Goal: Task Accomplishment & Management: Use online tool/utility

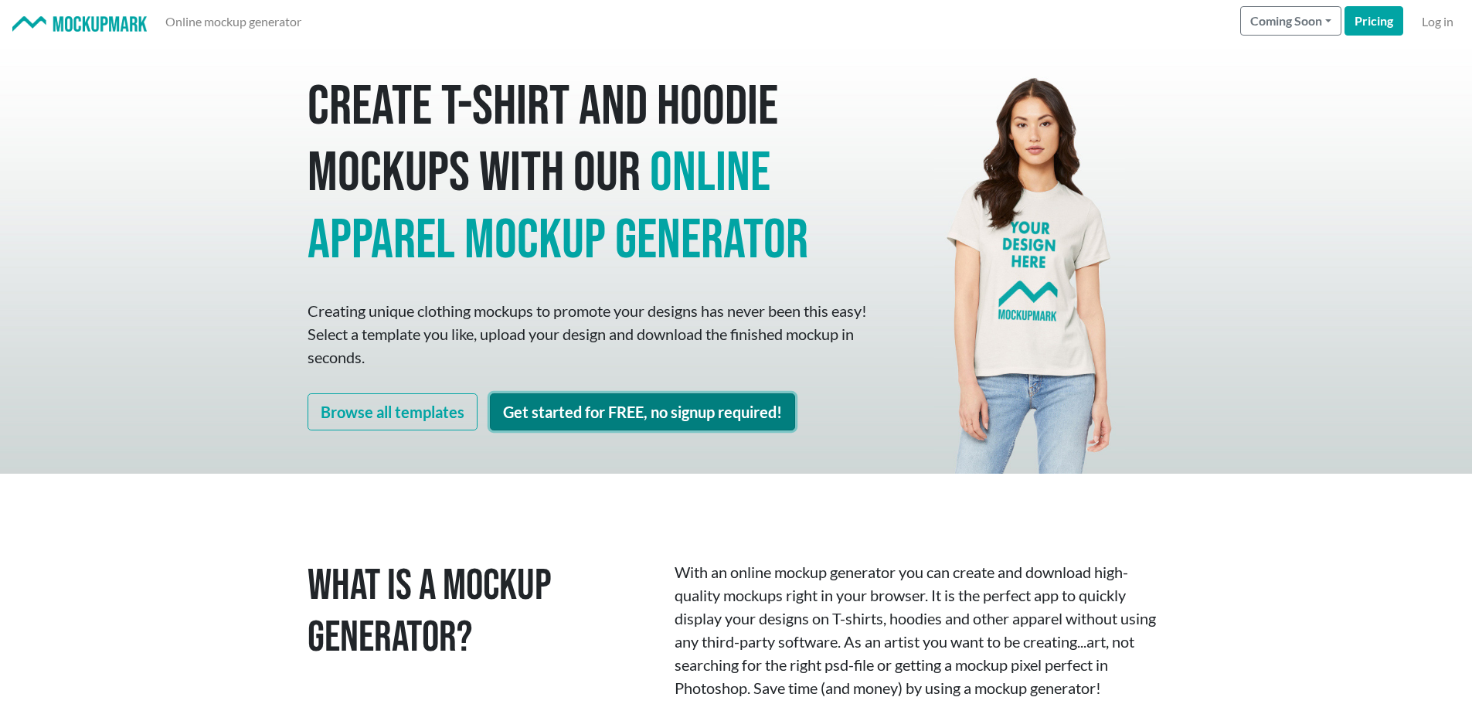
click at [660, 418] on link "Get started for FREE, no signup required!" at bounding box center [642, 411] width 305 height 37
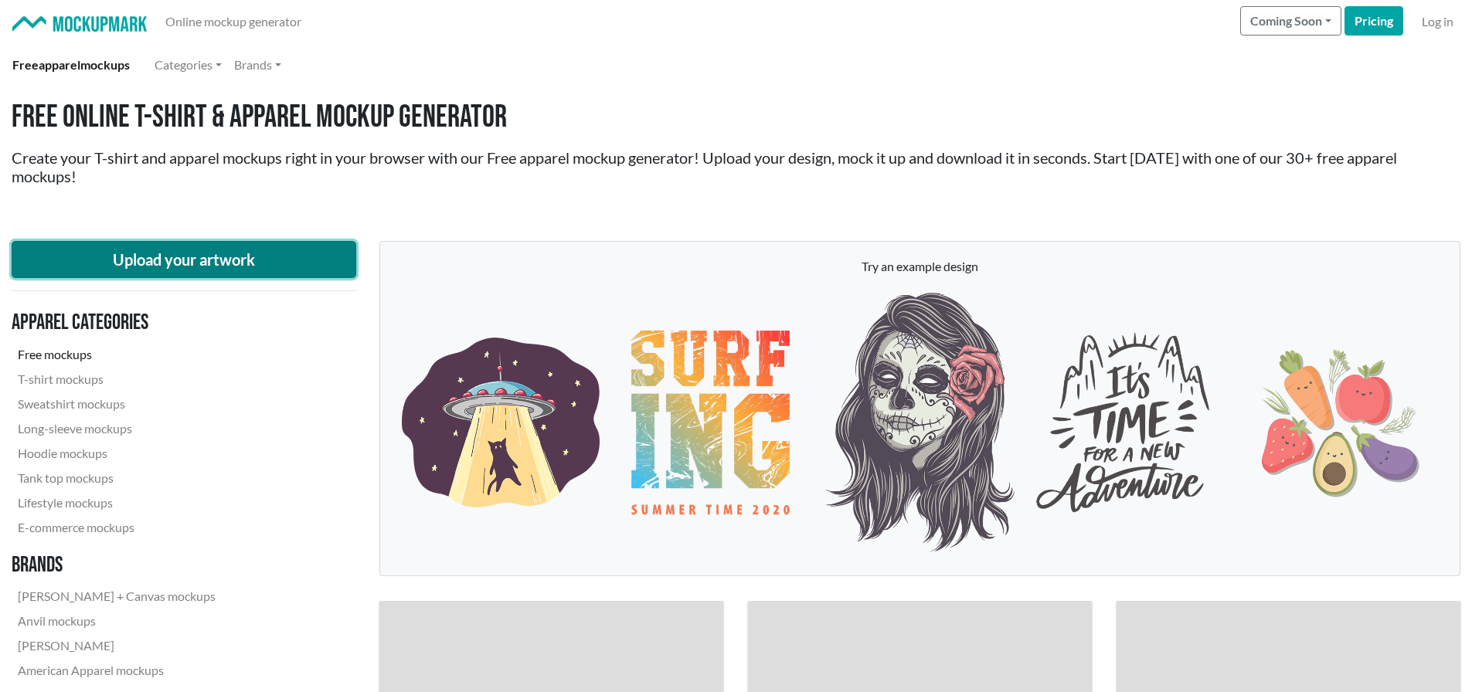
click at [263, 254] on button "Upload your artwork" at bounding box center [184, 259] width 345 height 37
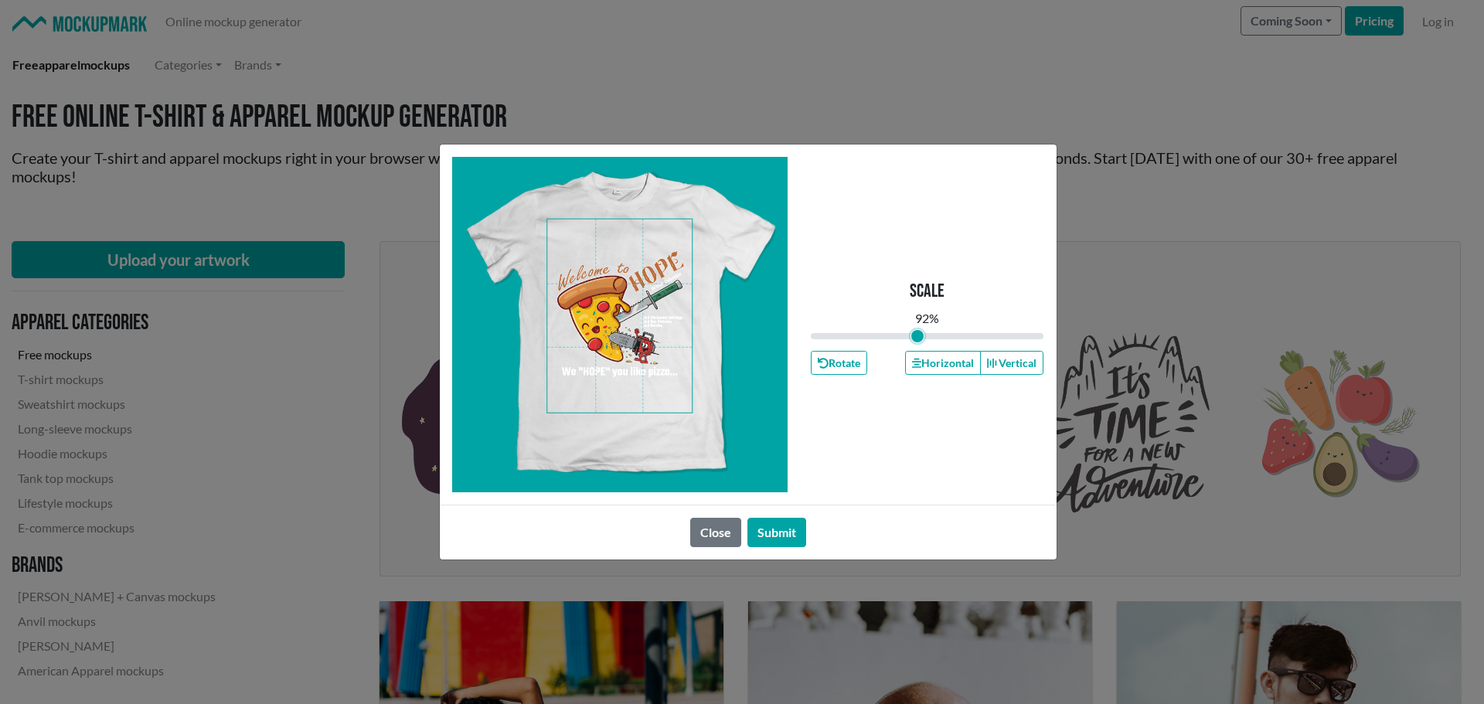
type input "0.92"
click at [918, 335] on input "range" at bounding box center [927, 336] width 233 height 17
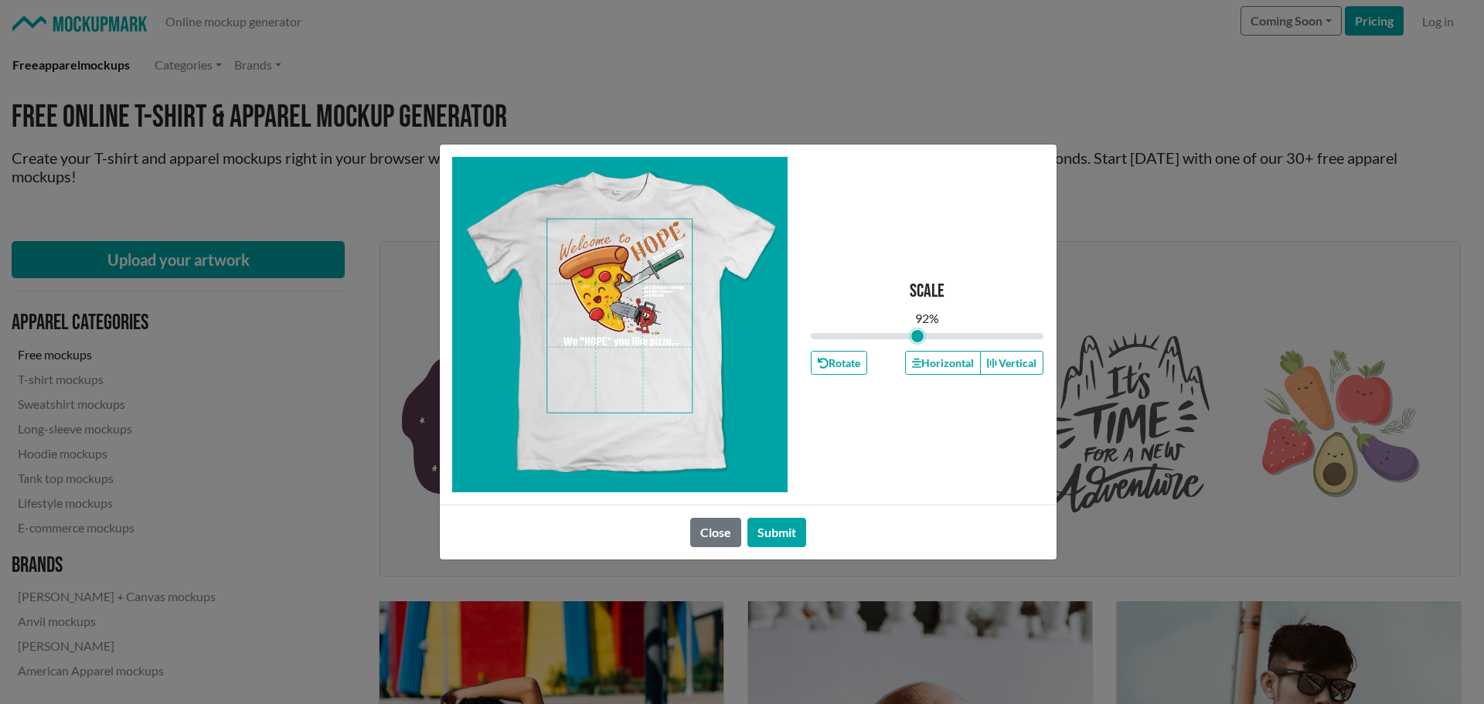
click at [610, 280] on span at bounding box center [619, 315] width 145 height 193
click at [951, 367] on button "Horizontal" at bounding box center [943, 363] width 76 height 24
click at [783, 532] on button "Submit" at bounding box center [776, 532] width 59 height 29
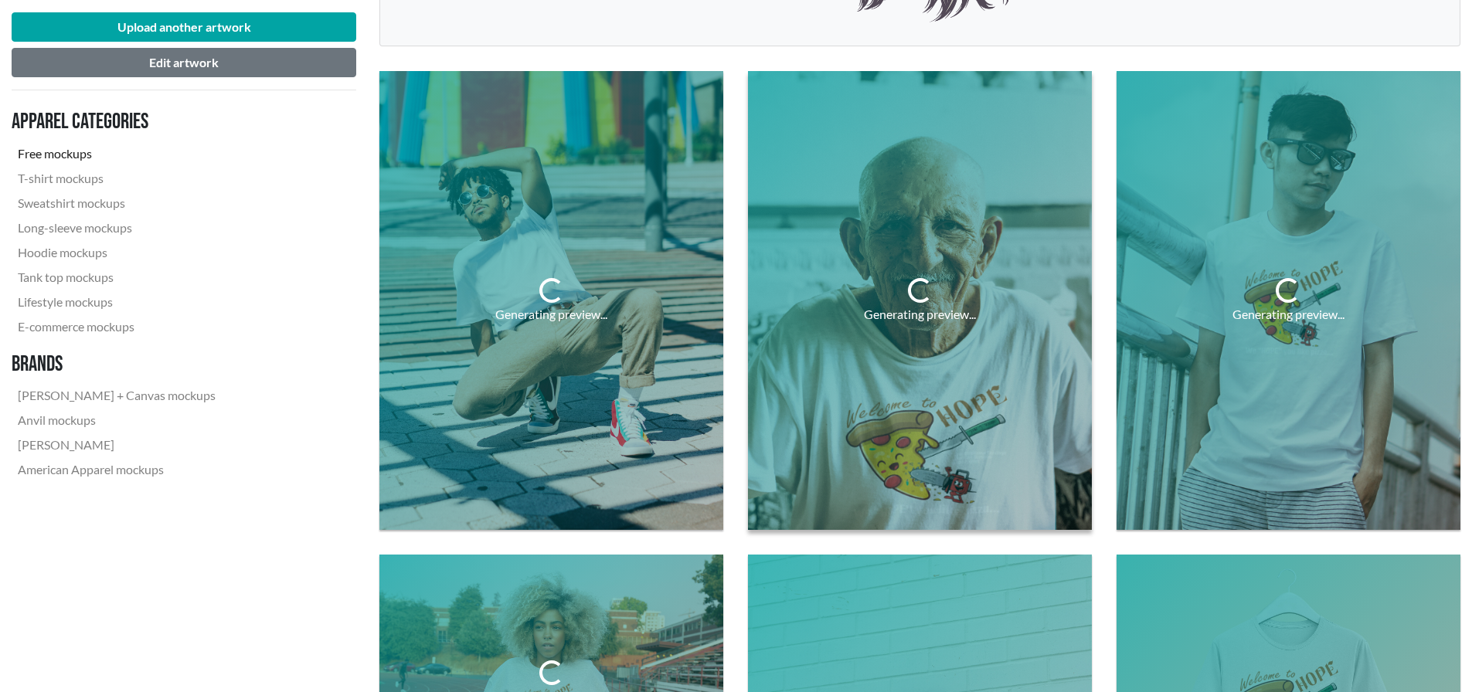
scroll to position [541, 0]
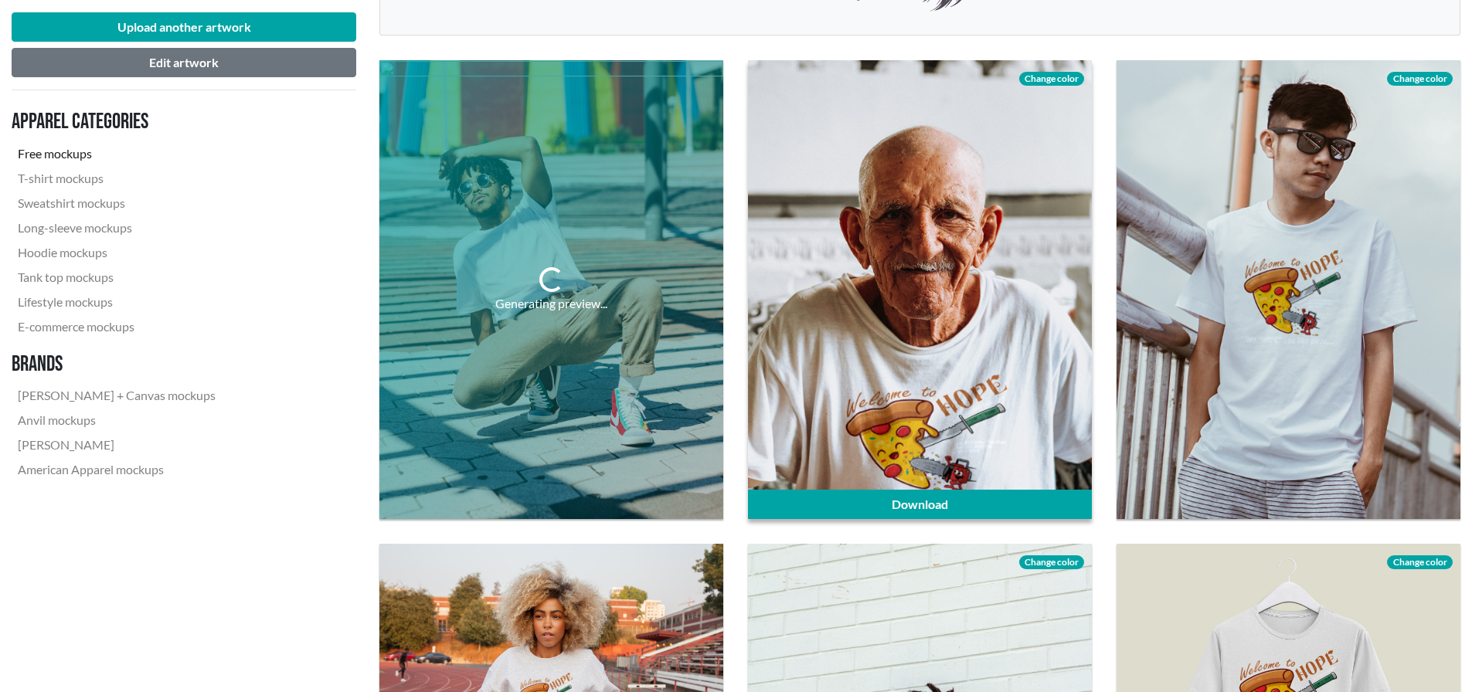
click at [1046, 79] on span "Change color" at bounding box center [1051, 79] width 65 height 14
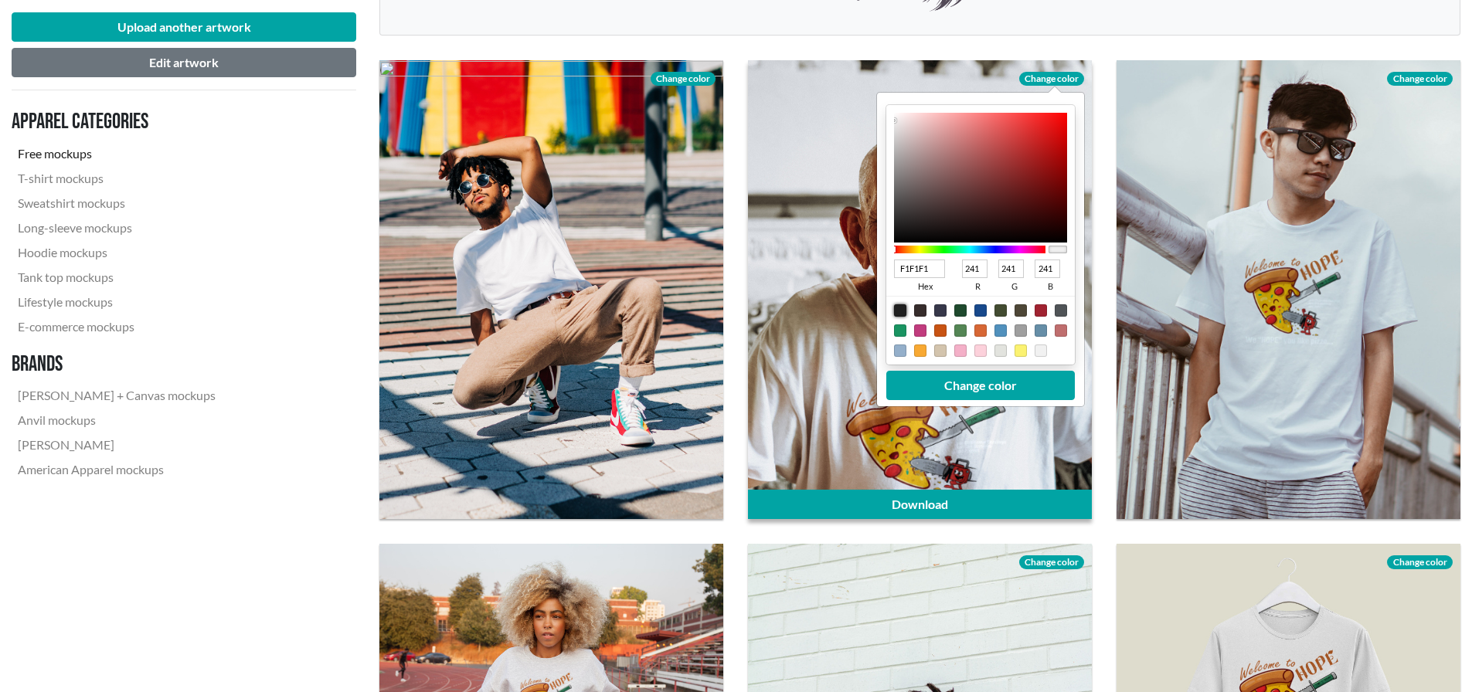
click at [899, 308] on div at bounding box center [900, 310] width 12 height 12
type input "1F1F1F"
type input "31"
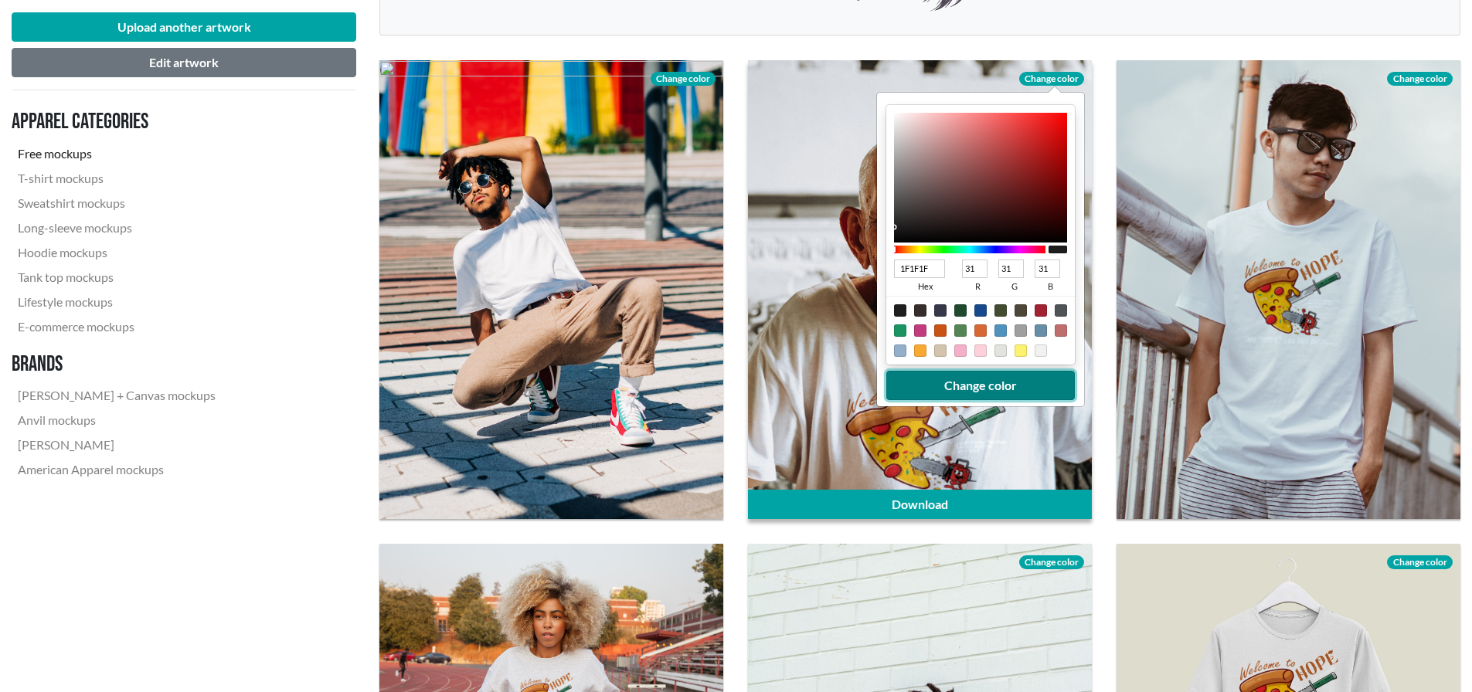
click at [1039, 379] on button "Change color" at bounding box center [980, 385] width 189 height 29
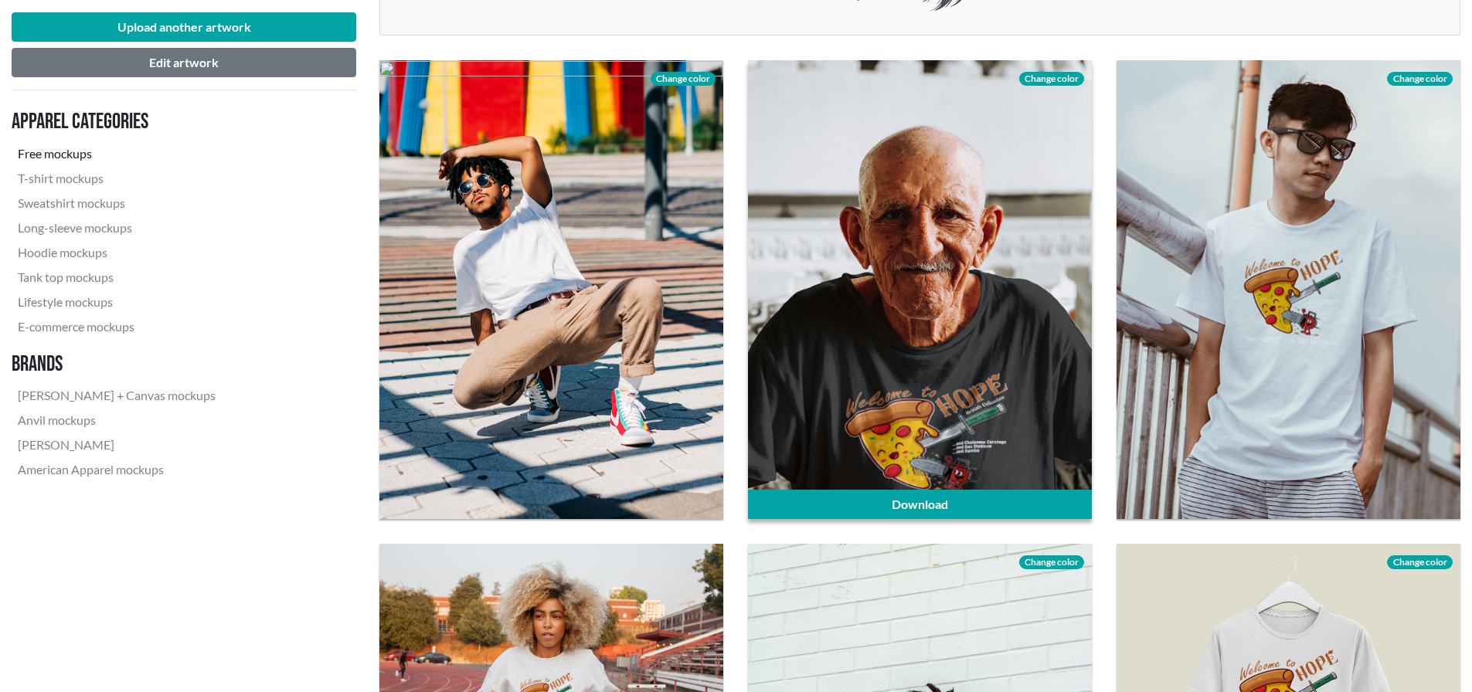
click at [1063, 356] on div at bounding box center [920, 289] width 344 height 458
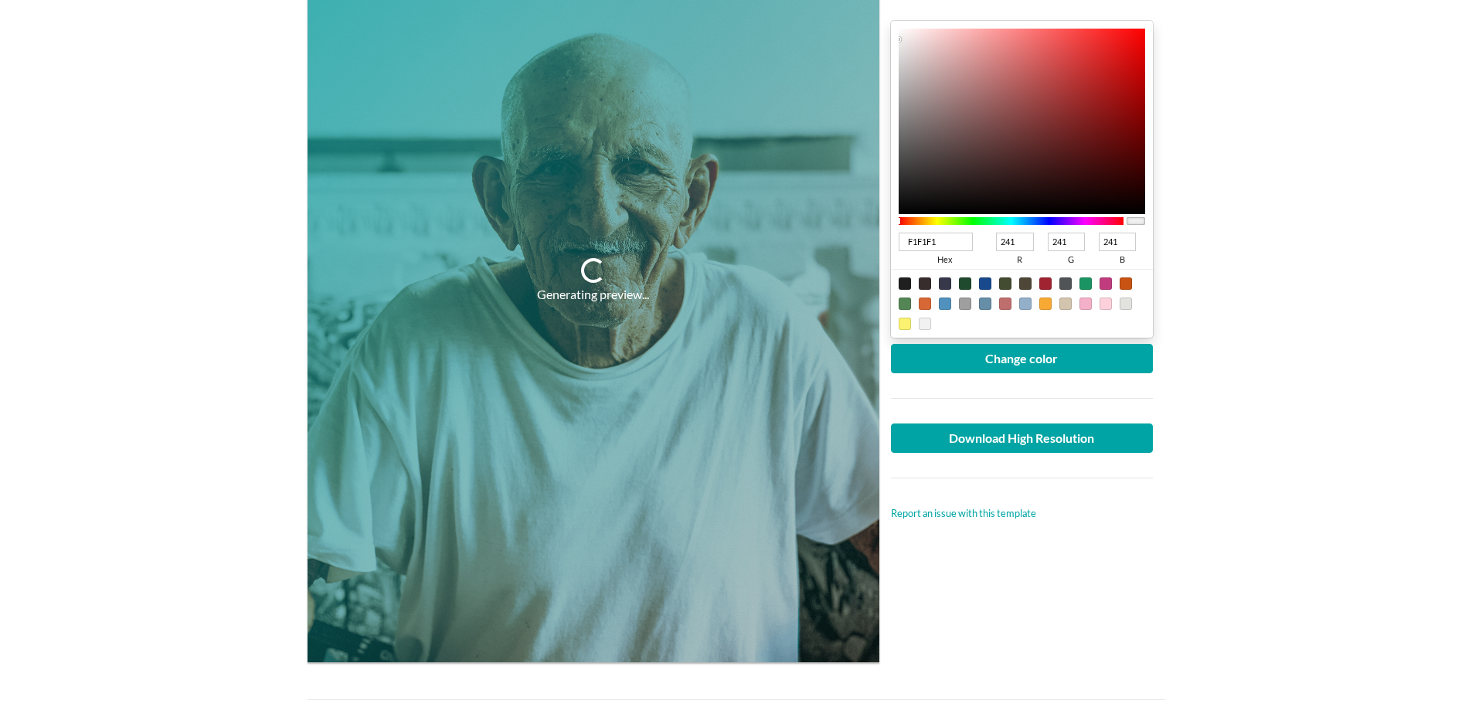
scroll to position [309, 0]
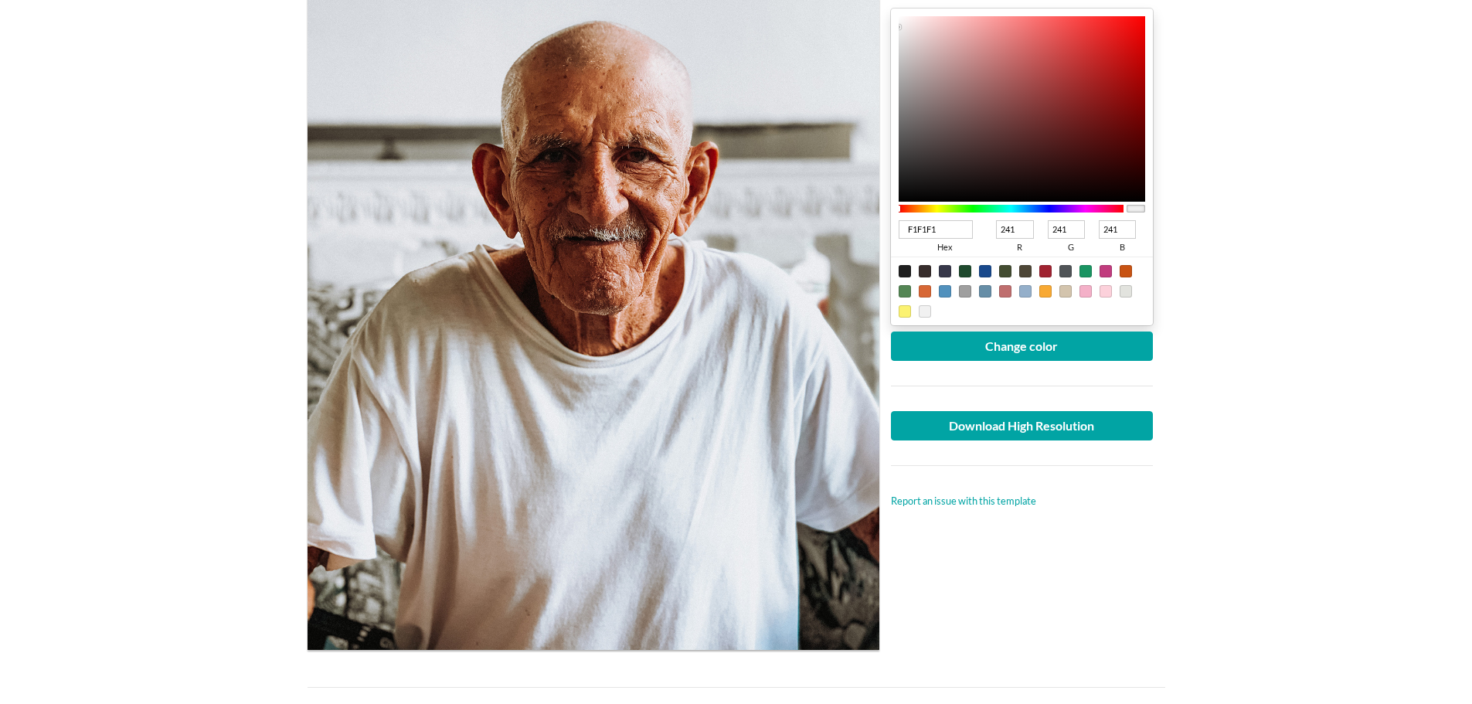
click at [903, 267] on div at bounding box center [905, 271] width 12 height 12
type input "1F1F1F"
type input "31"
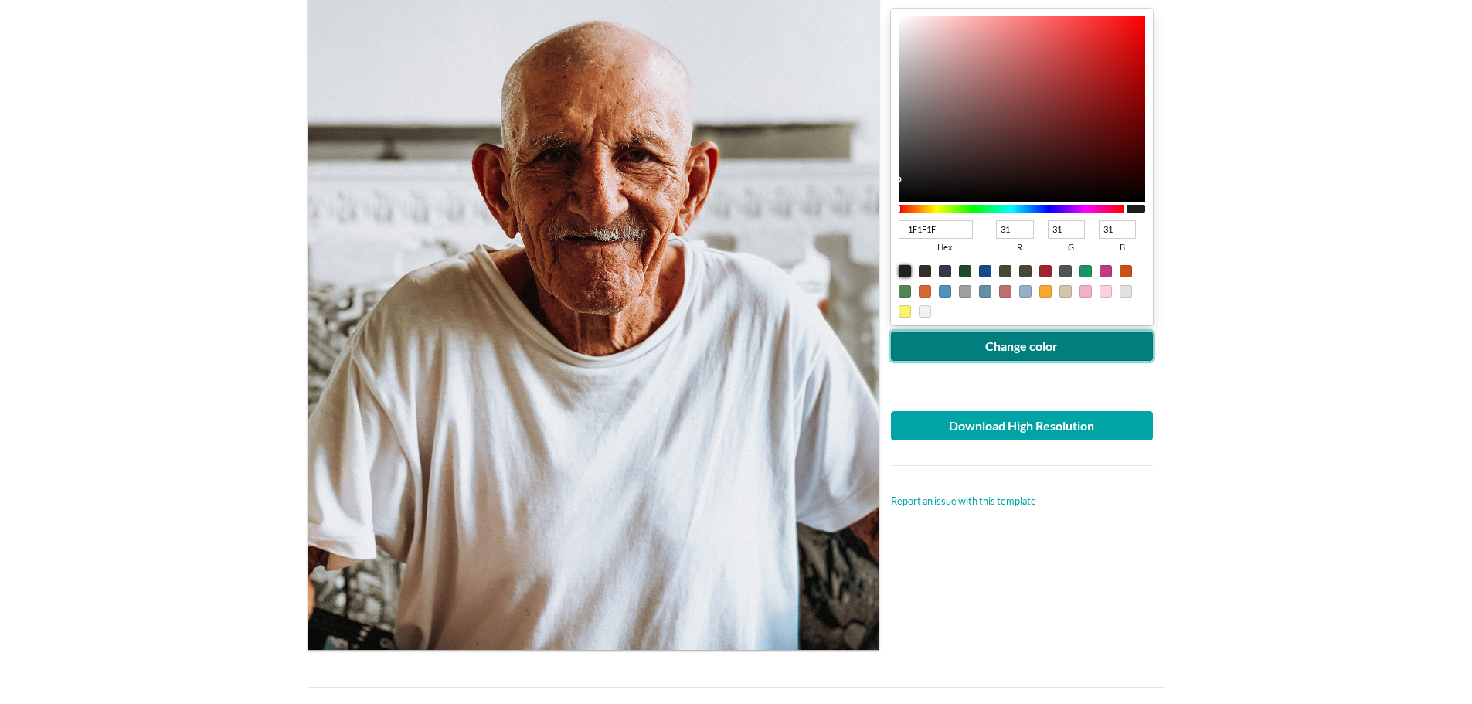
click at [1017, 349] on button "Change color" at bounding box center [1022, 346] width 263 height 29
click at [948, 269] on div at bounding box center [945, 271] width 12 height 12
type input "37384A"
type input "55"
type input "56"
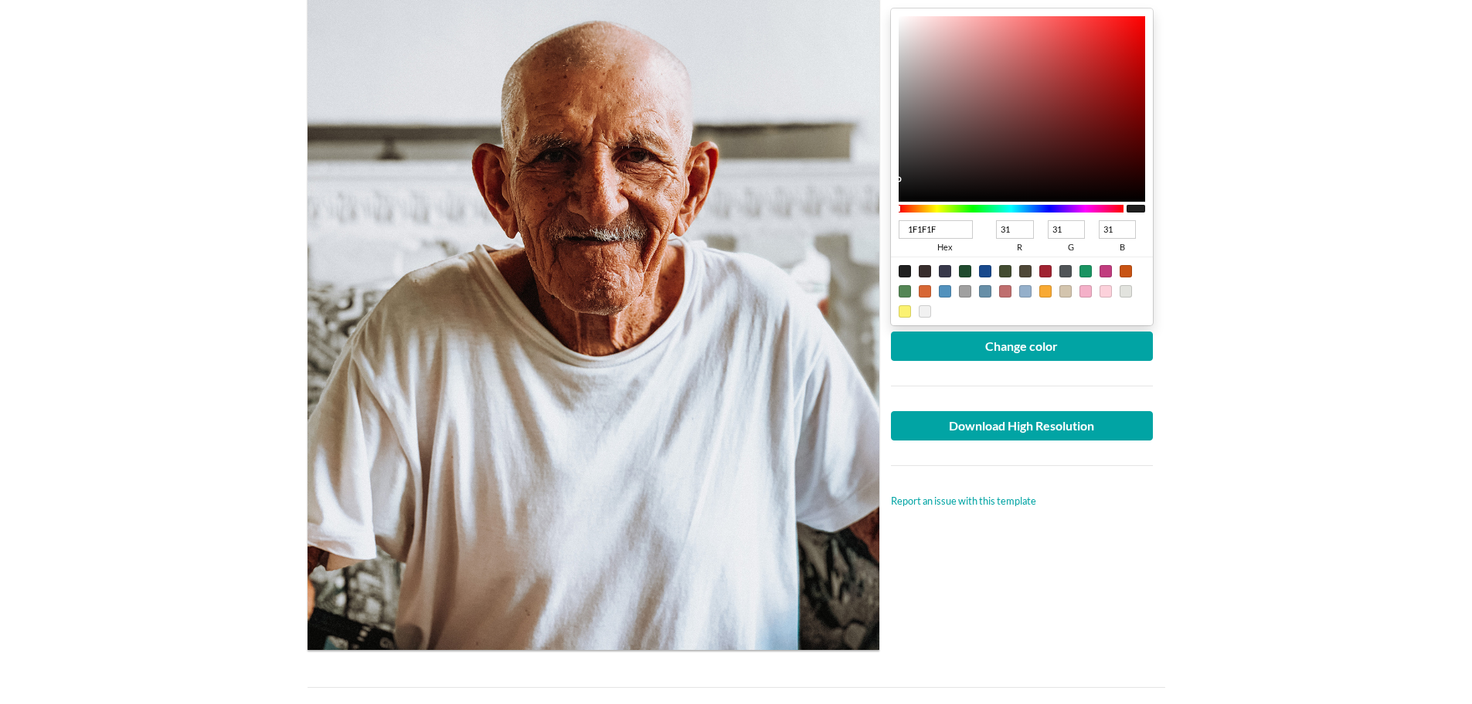
type input "74"
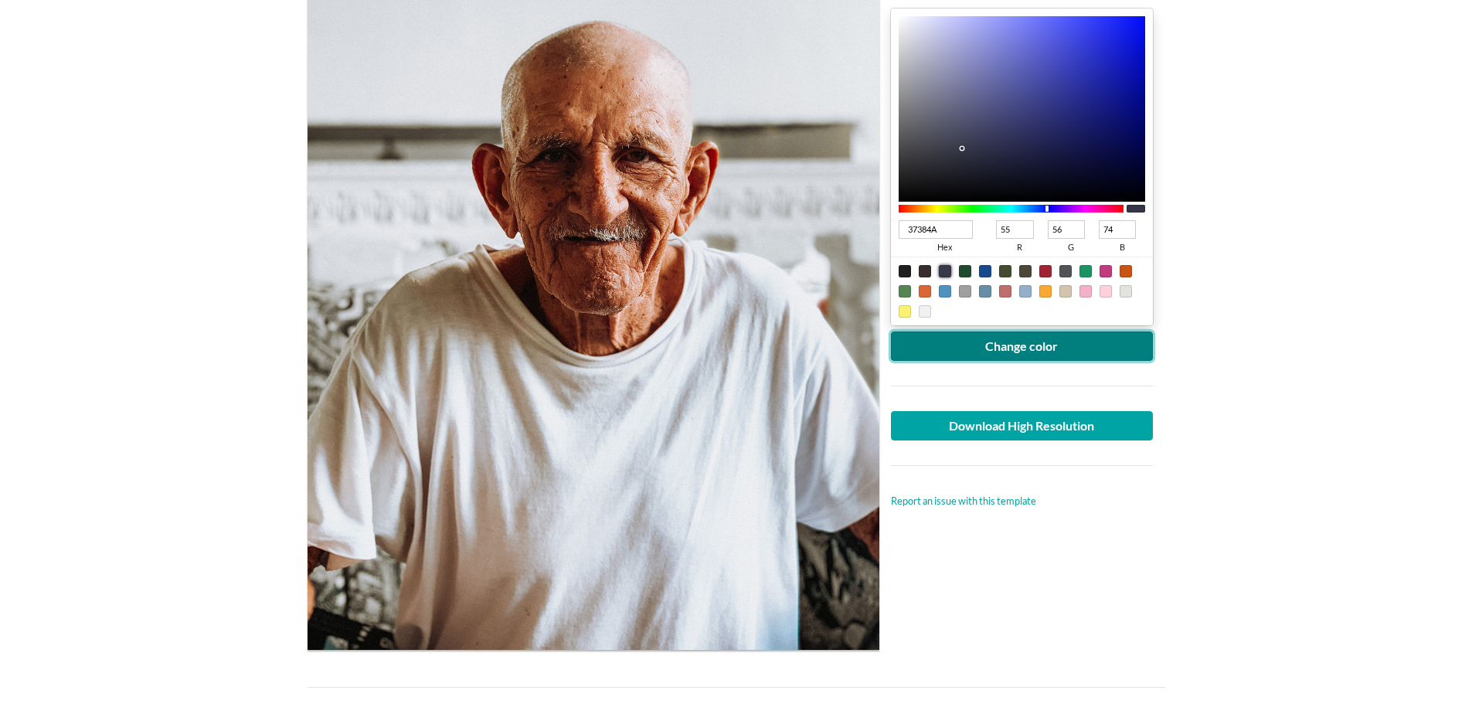
click at [1028, 342] on button "Change color" at bounding box center [1022, 346] width 263 height 29
click at [900, 272] on div at bounding box center [905, 271] width 12 height 12
type input "1F1F1F"
type input "31"
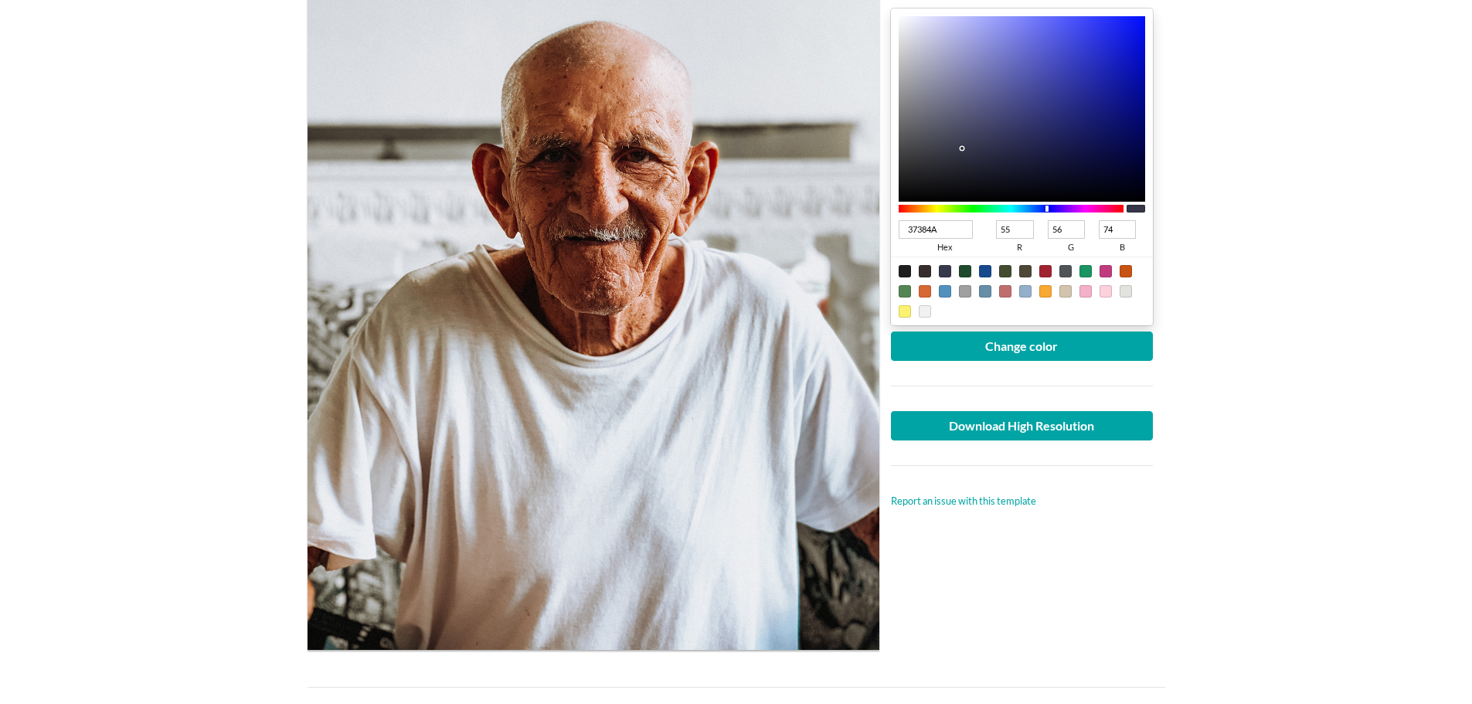
type input "31"
click at [1037, 339] on button "Change color" at bounding box center [1022, 346] width 263 height 29
click at [1052, 423] on link "Download High Resolution" at bounding box center [1022, 425] width 263 height 29
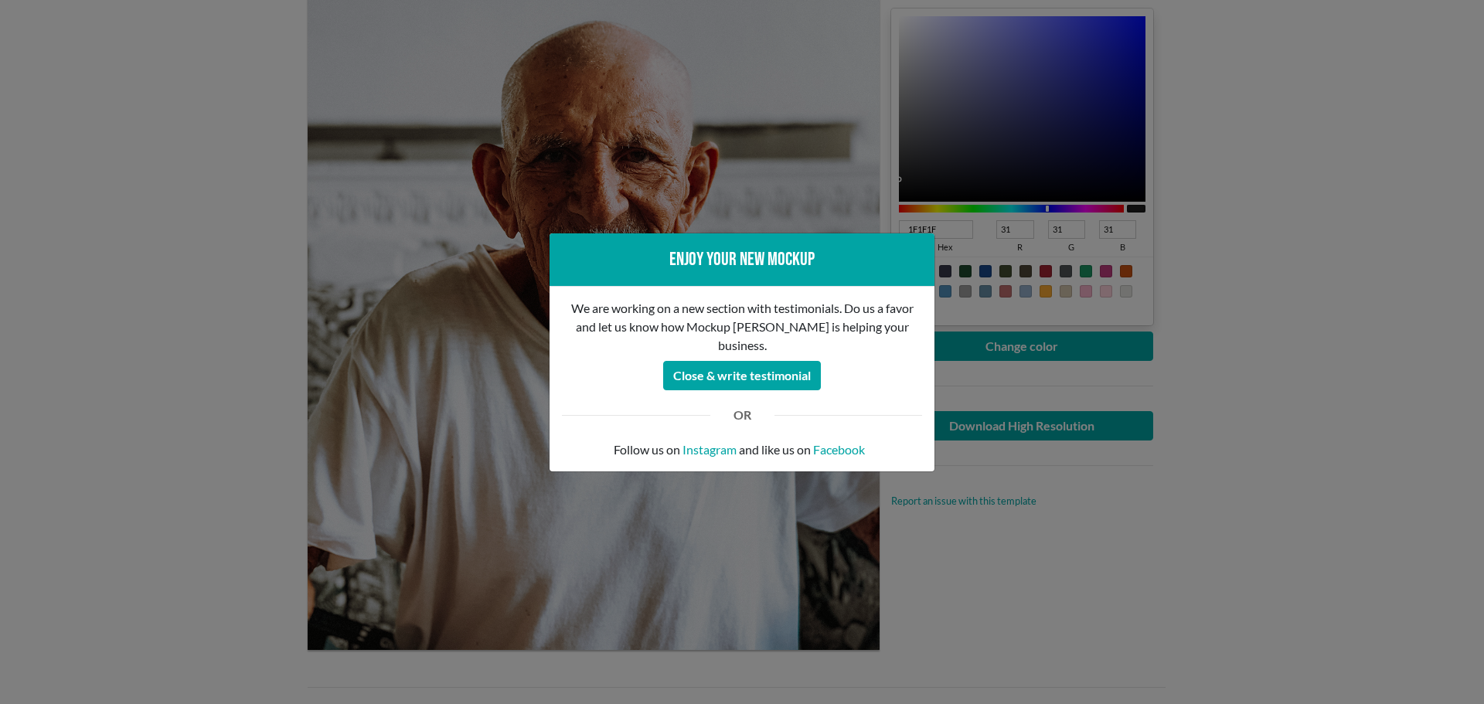
click at [1140, 550] on div "Enjoy your new mockup We are working on a new section with testimonials. Do us …" at bounding box center [742, 352] width 1484 height 704
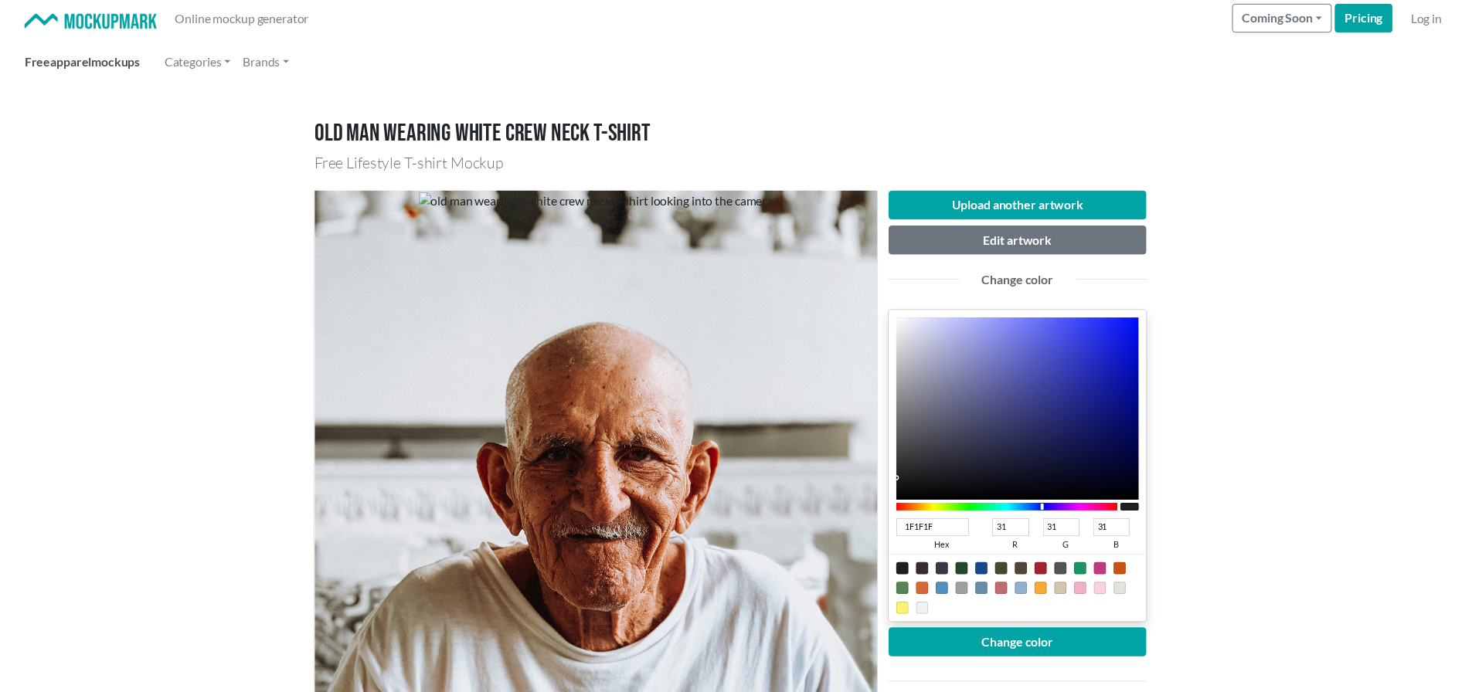
scroll to position [0, 0]
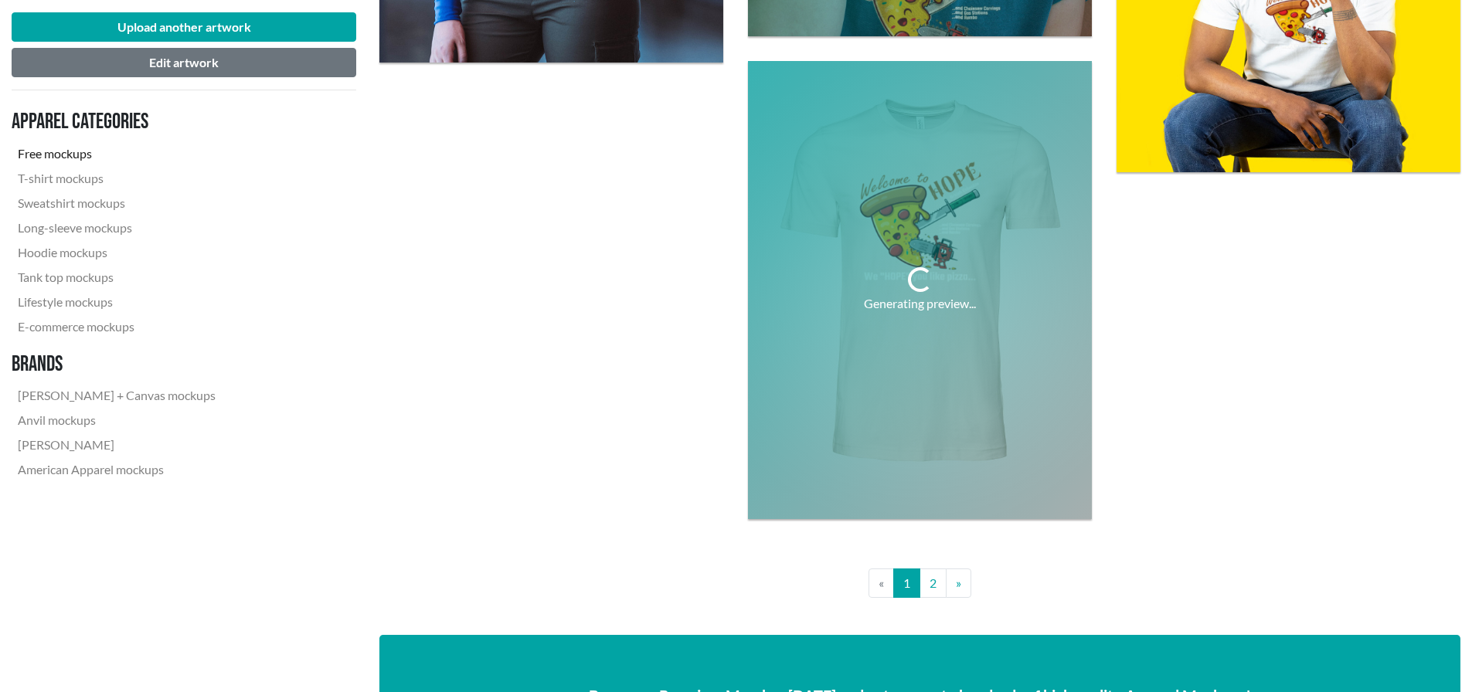
scroll to position [3864, 0]
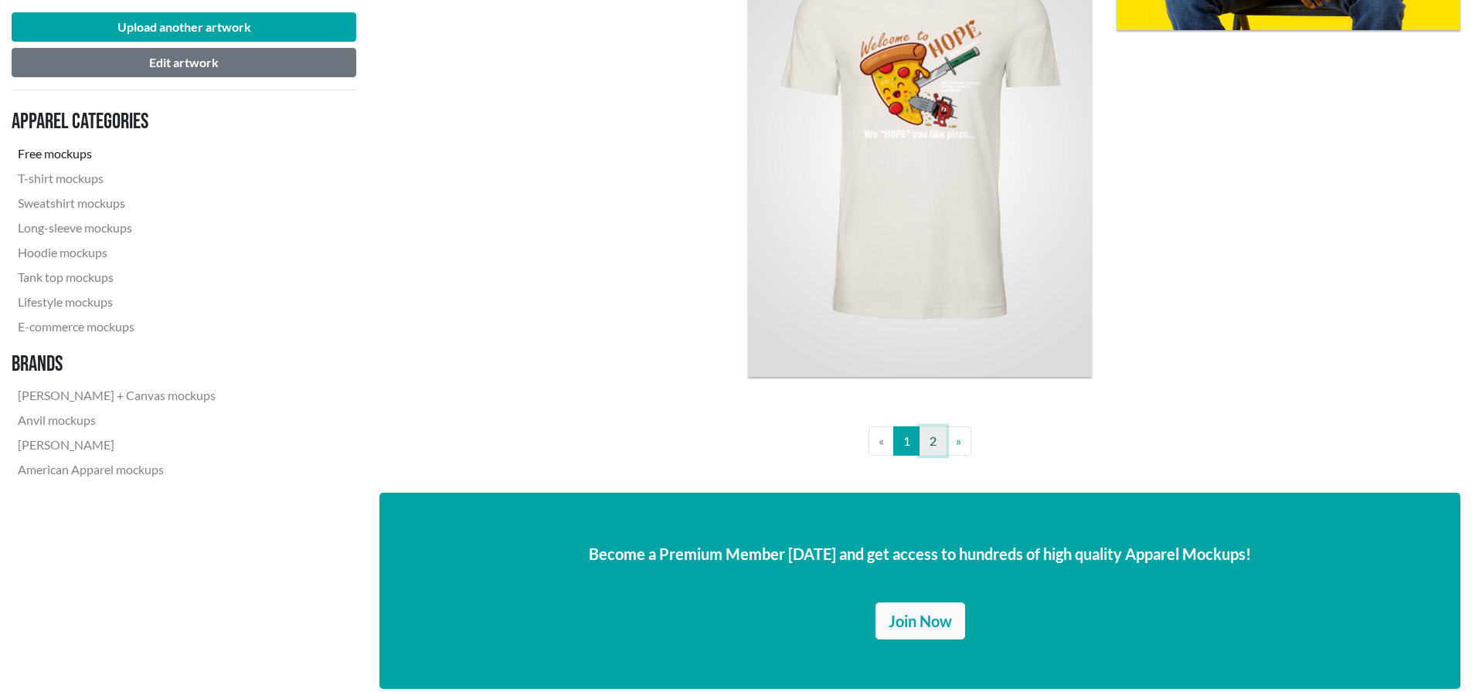
click at [934, 446] on link "2" at bounding box center [933, 441] width 27 height 29
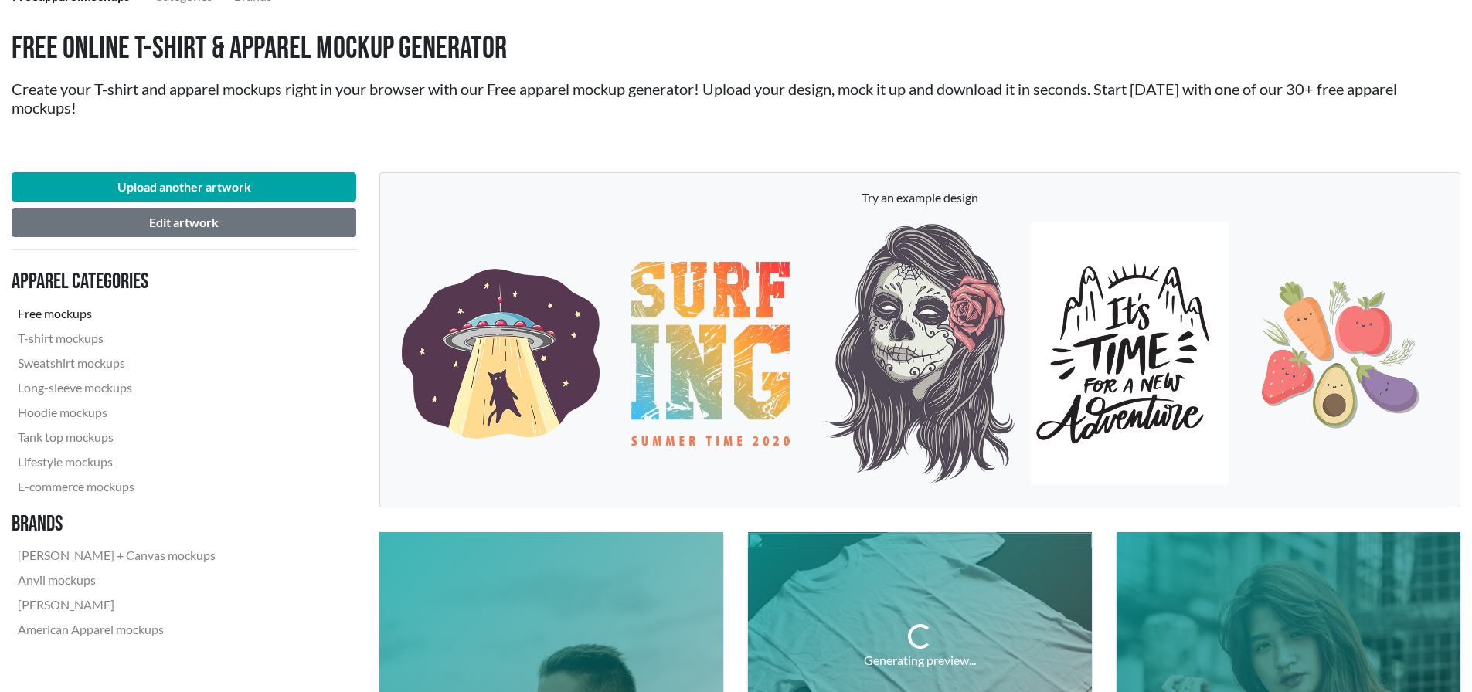
scroll to position [232, 0]
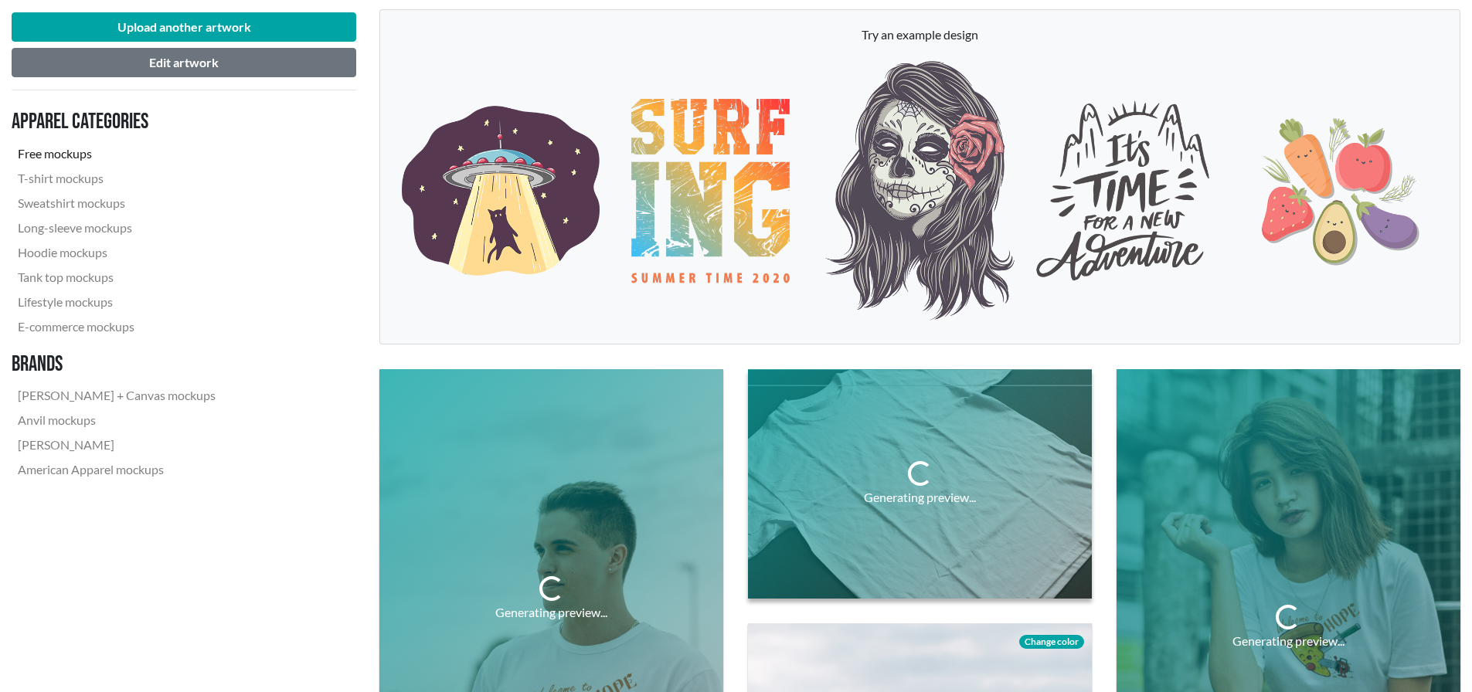
click at [991, 472] on div "Generating preview..." at bounding box center [920, 484] width 344 height 230
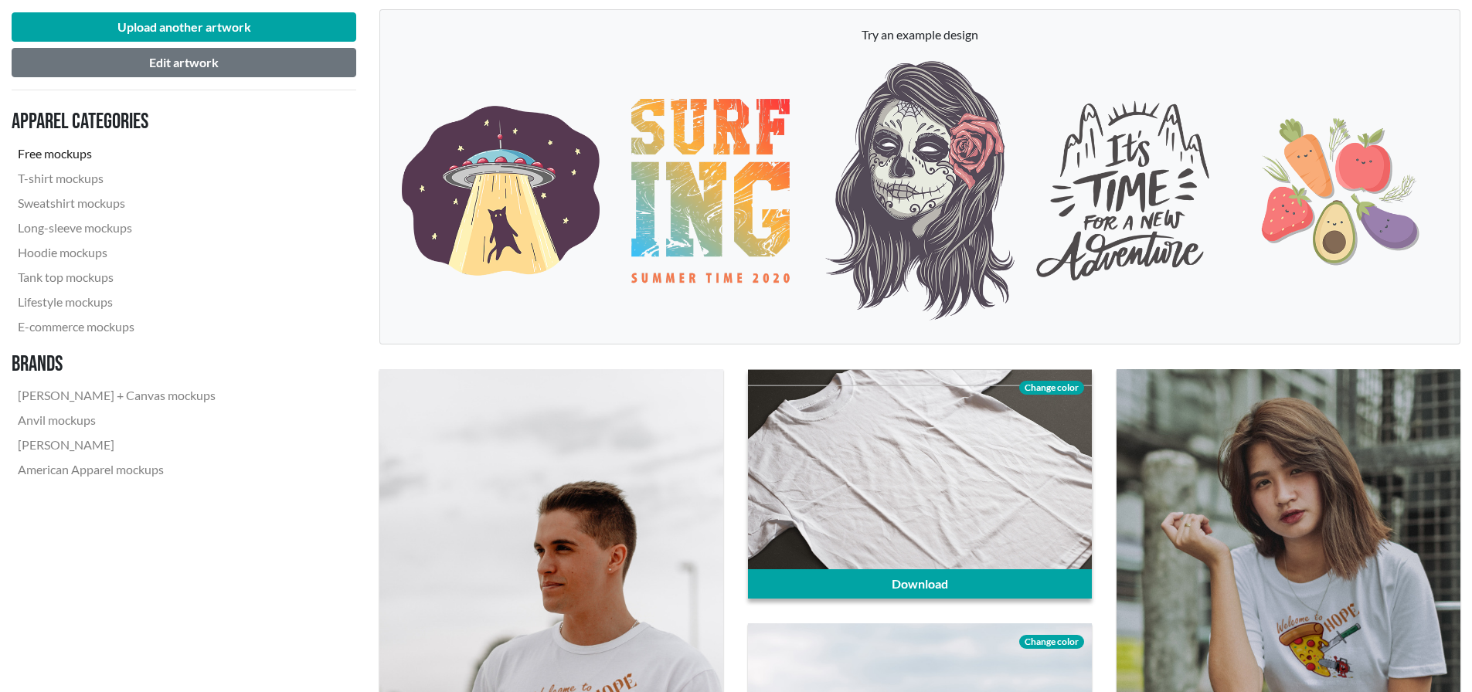
click at [1044, 390] on span "Change color" at bounding box center [1051, 388] width 65 height 14
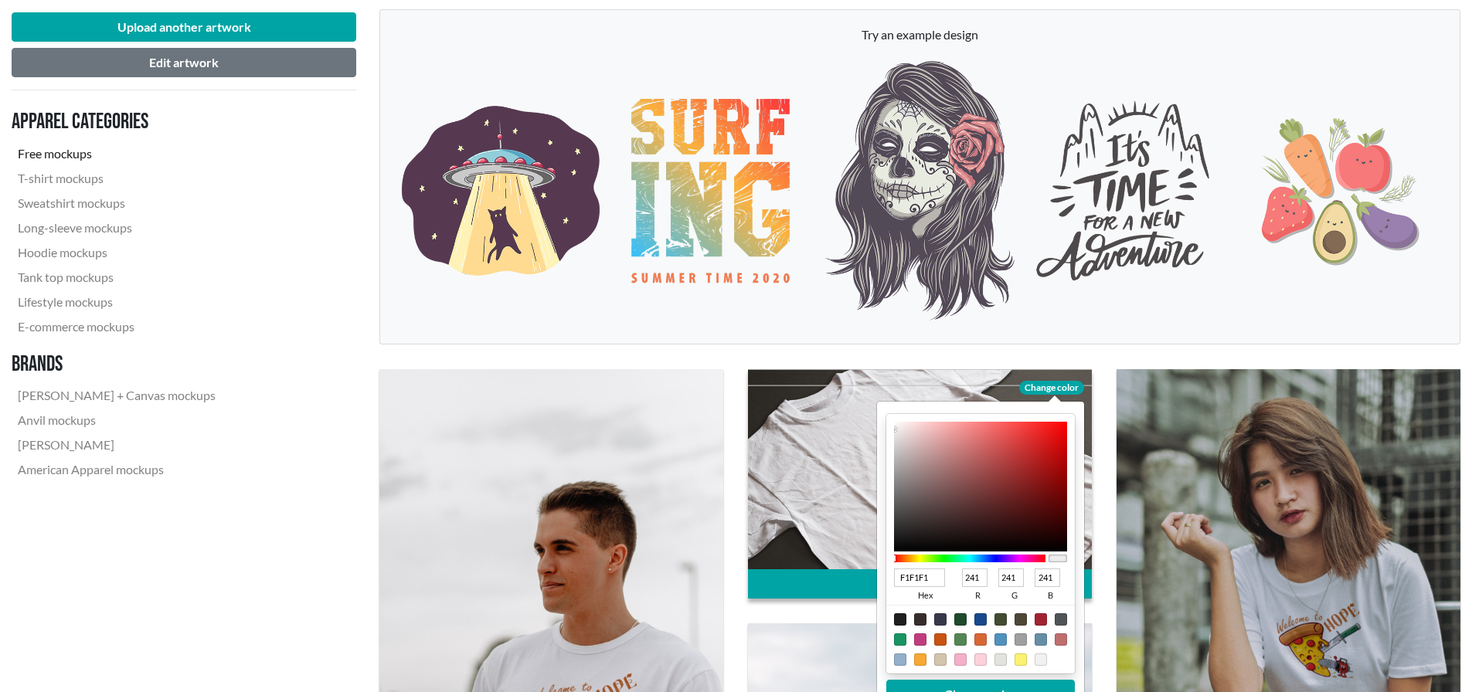
click at [896, 624] on div at bounding box center [900, 620] width 12 height 12
type input "1F1F1F"
type input "31"
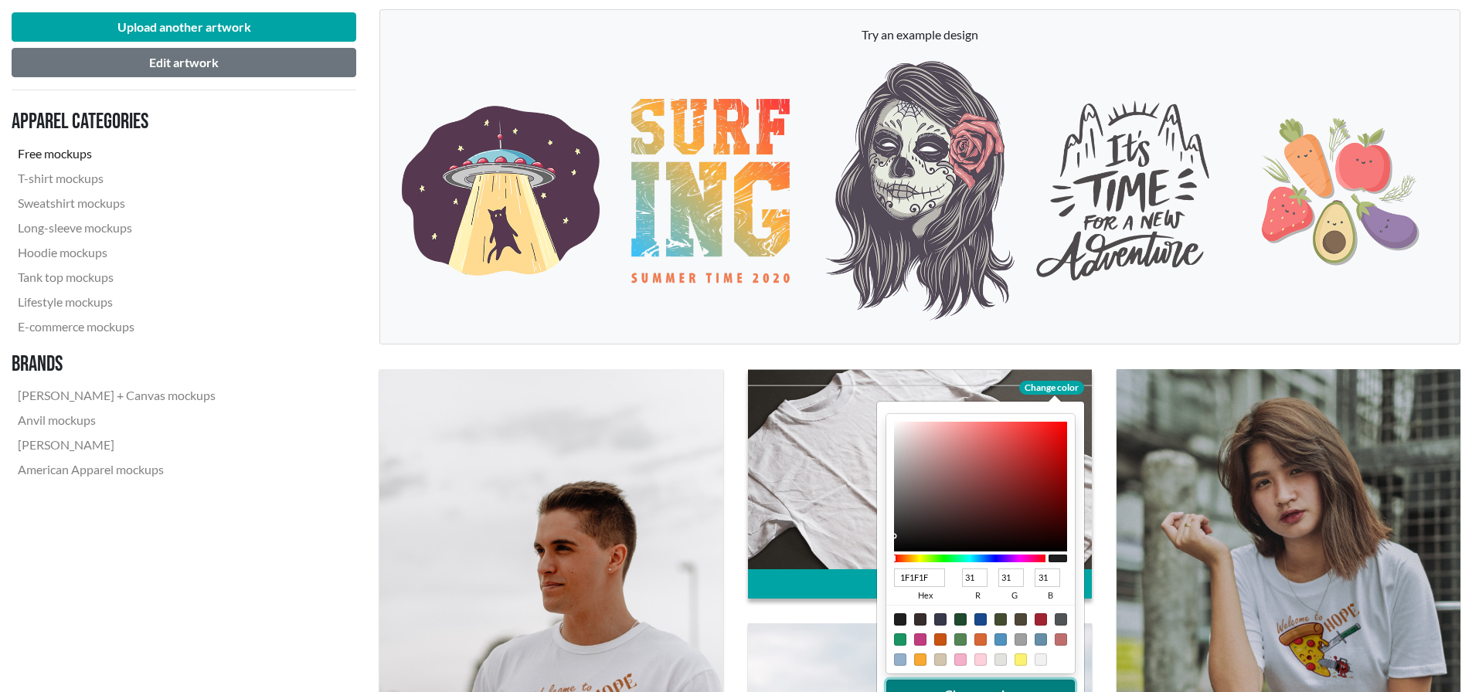
click at [958, 683] on button "Change color" at bounding box center [980, 694] width 189 height 29
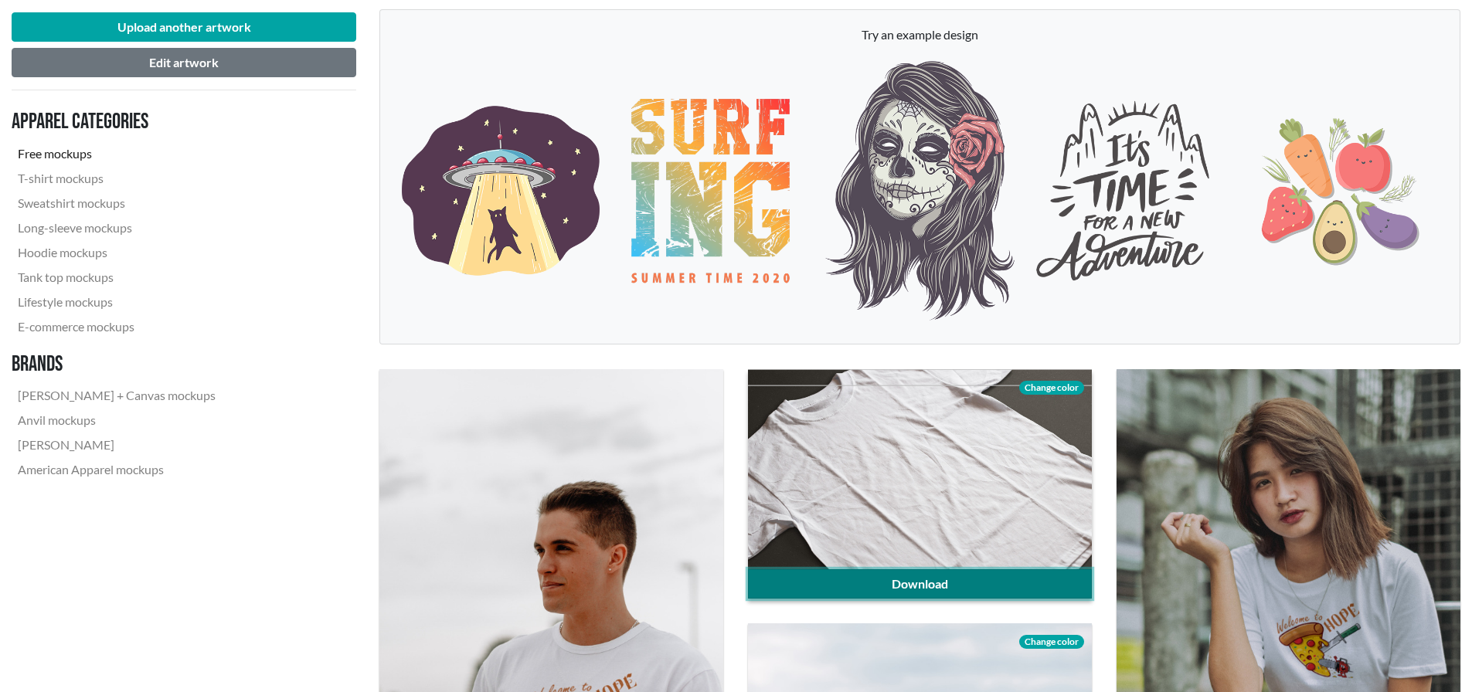
click at [956, 577] on link "Download" at bounding box center [920, 584] width 344 height 29
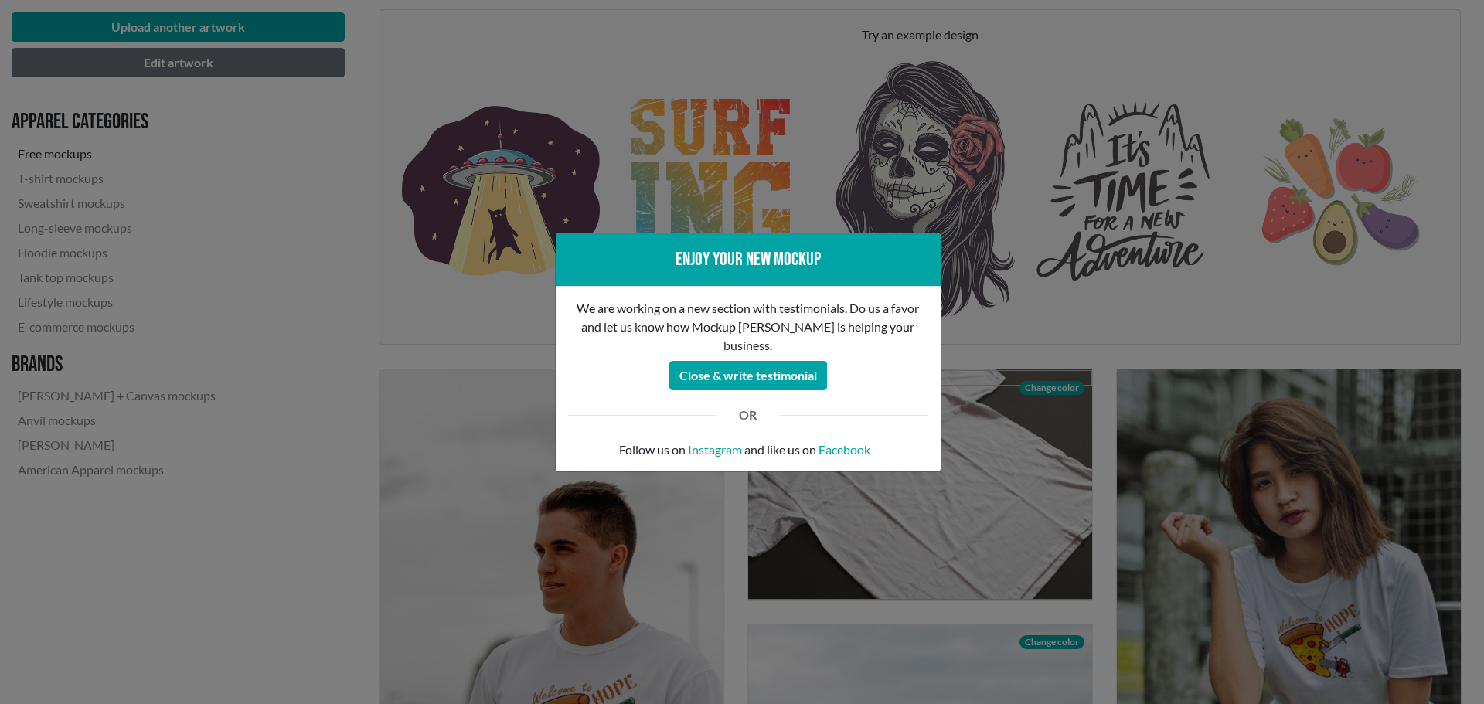
click at [1114, 325] on div "Enjoy your new mockup We are working on a new section with testimonials. Do us …" at bounding box center [742, 352] width 1484 height 704
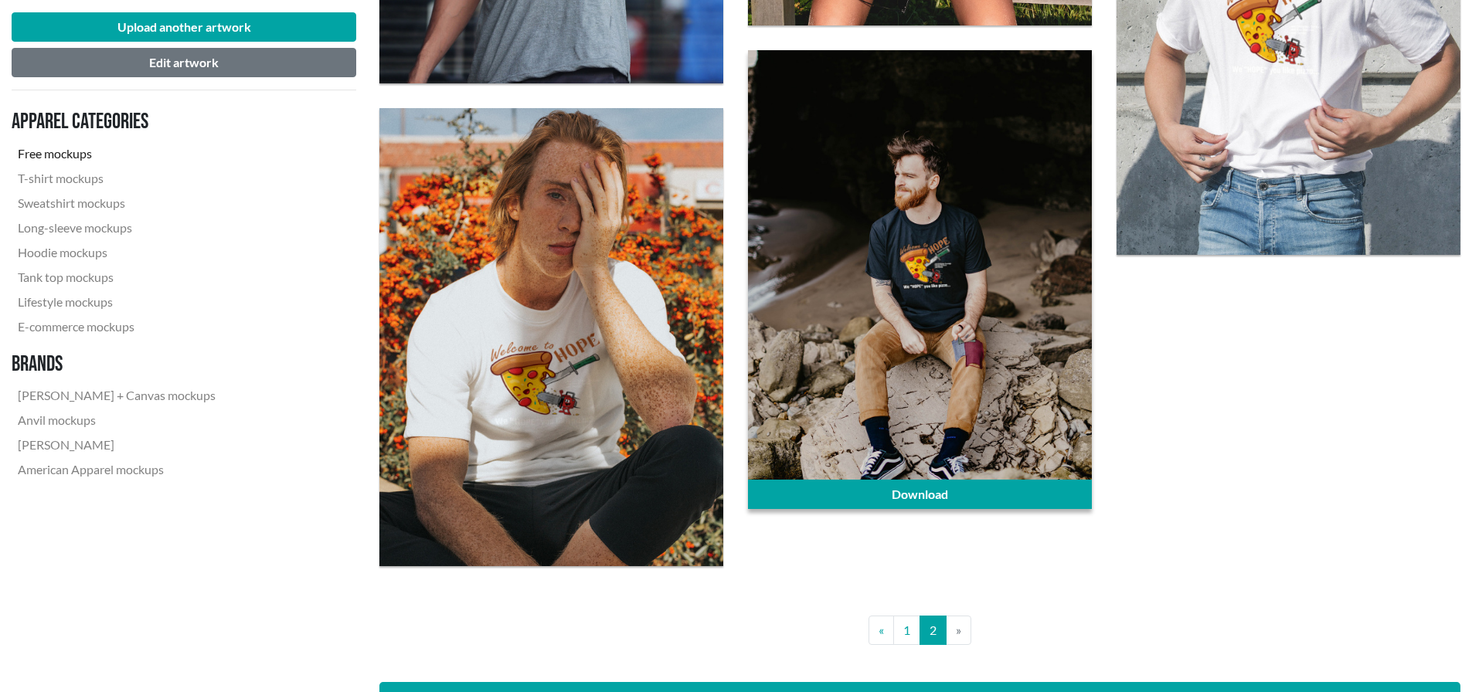
scroll to position [1855, 0]
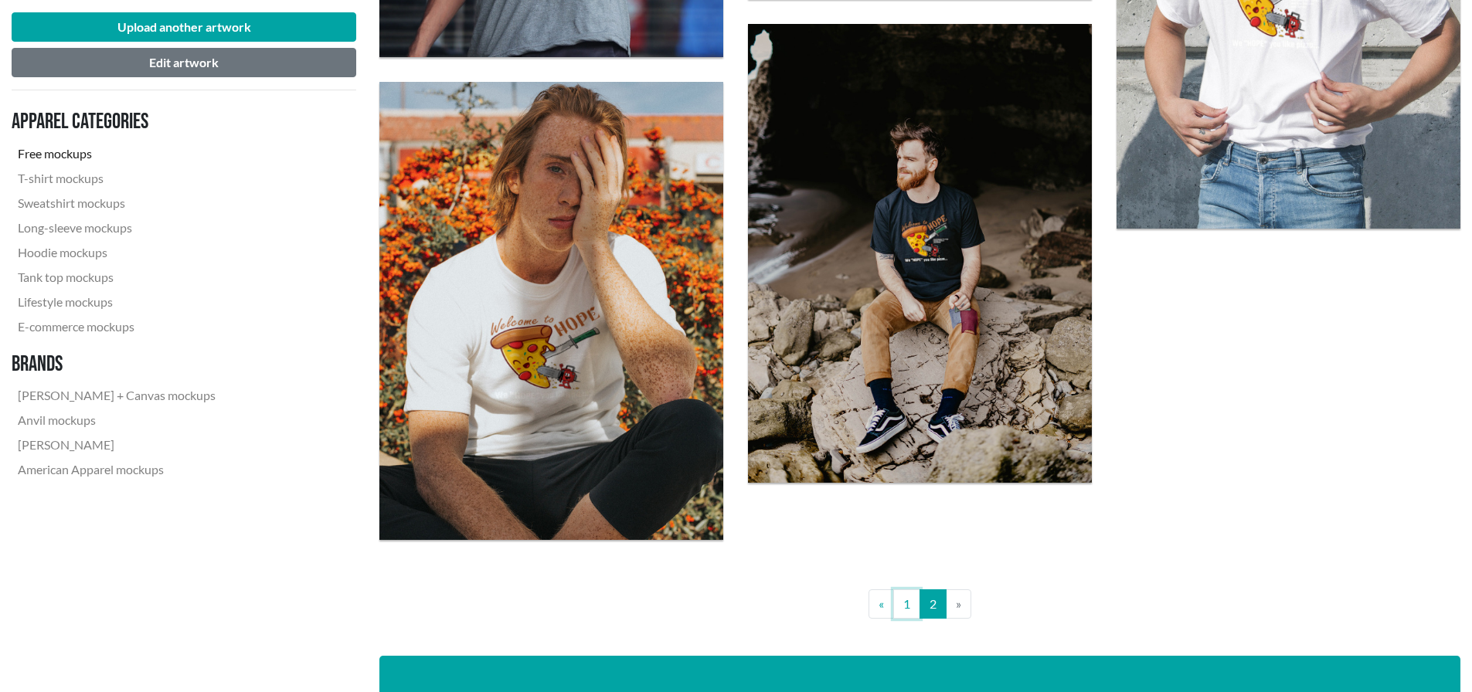
drag, startPoint x: 903, startPoint y: 607, endPoint x: 910, endPoint y: 607, distance: 7.8
click at [903, 607] on link "1" at bounding box center [906, 604] width 27 height 29
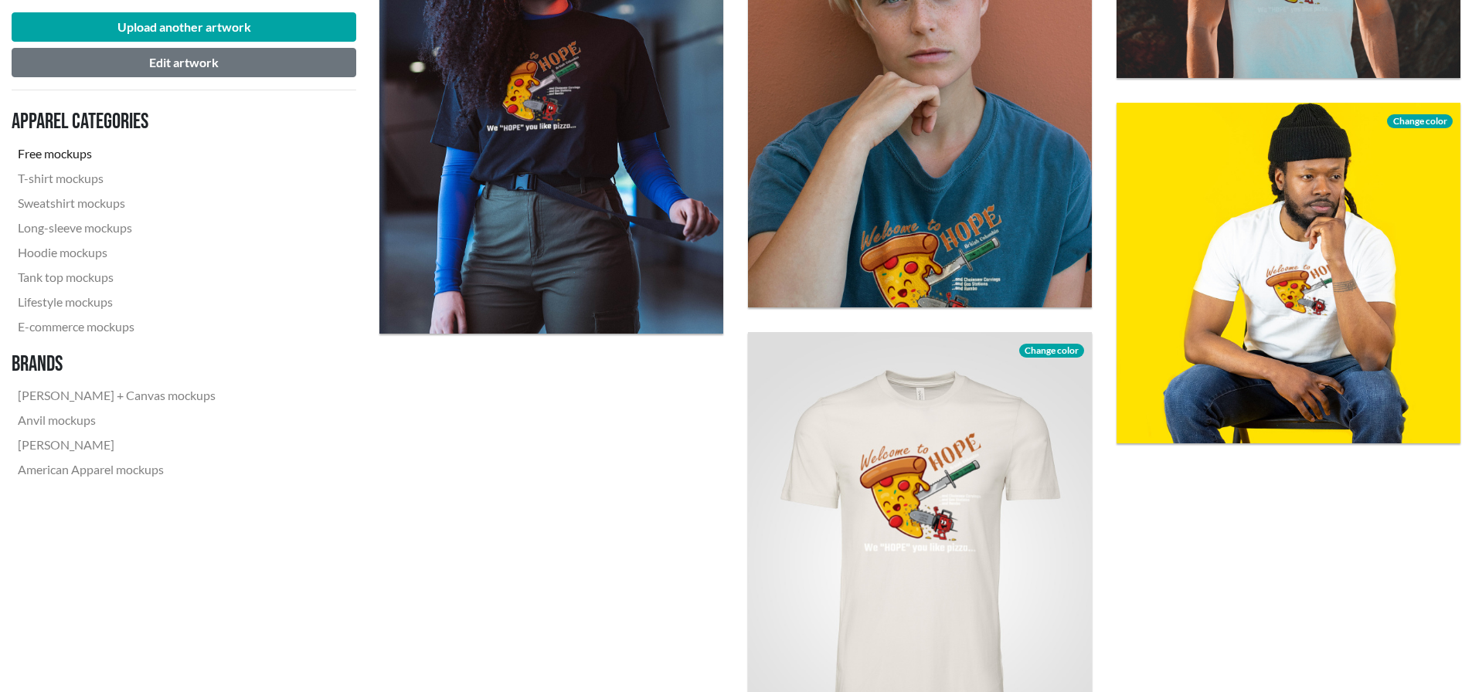
scroll to position [3478, 0]
